Goal: Task Accomplishment & Management: Manage account settings

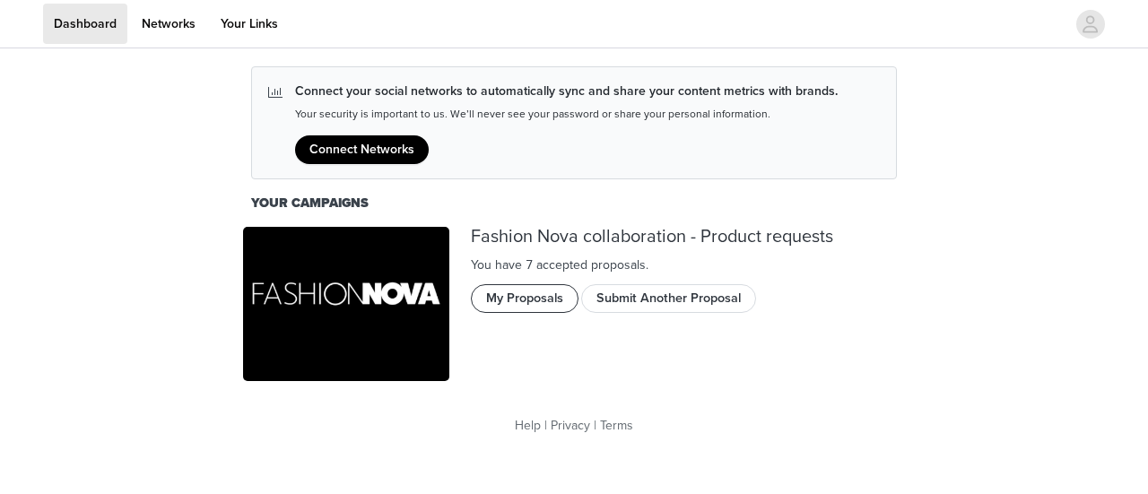
click at [525, 295] on button "My Proposals" at bounding box center [525, 298] width 108 height 29
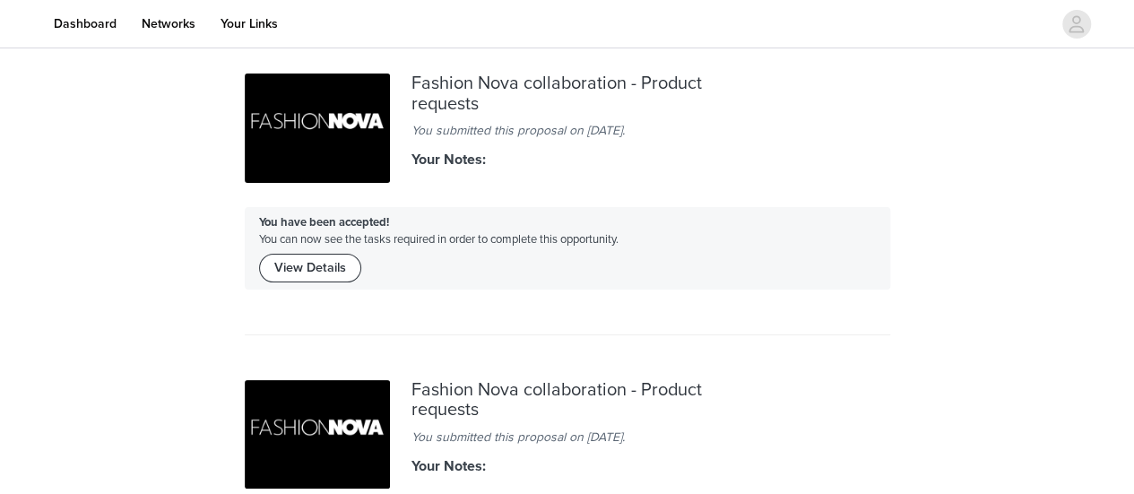
click at [323, 269] on button "View Details" at bounding box center [310, 268] width 102 height 29
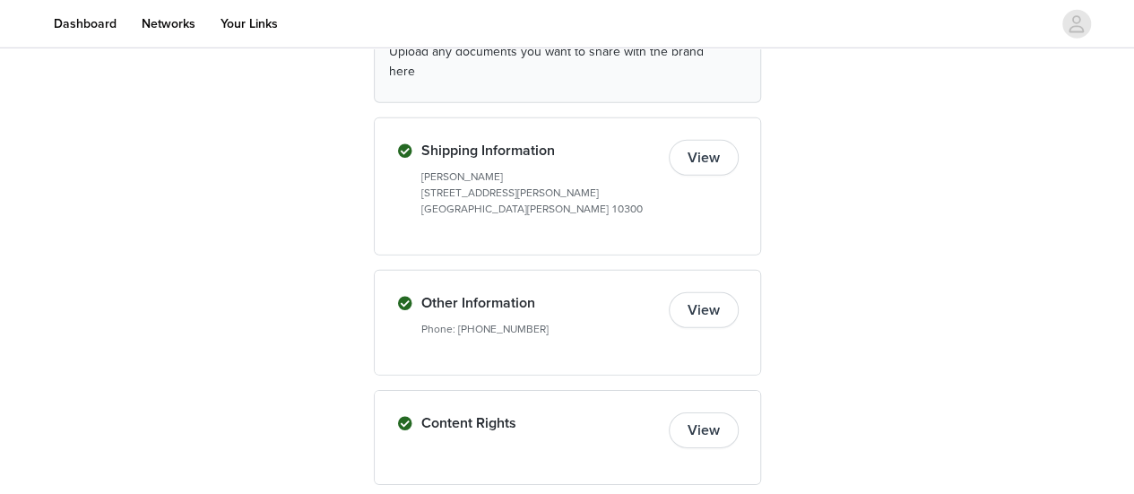
scroll to position [2614, 0]
